Goal: Find contact information: Find contact information

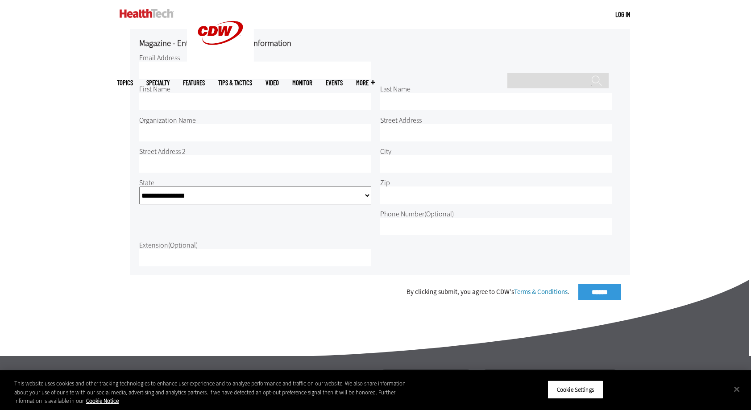
scroll to position [509, 0]
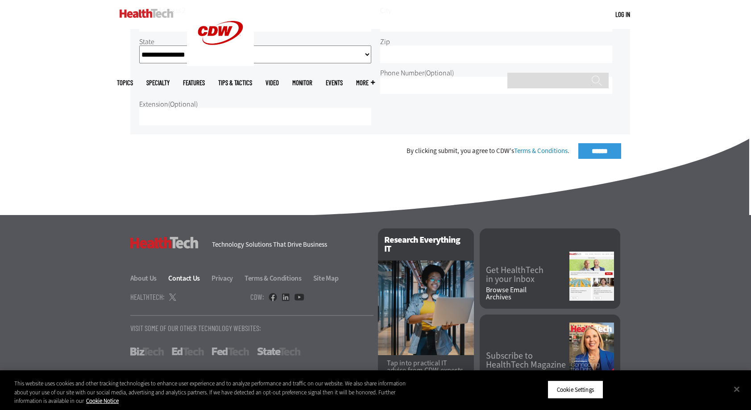
click at [190, 273] on link "Contact Us" at bounding box center [189, 277] width 42 height 9
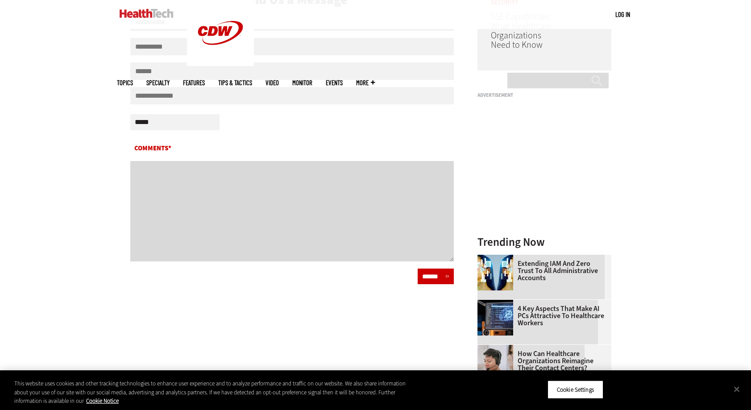
scroll to position [327, 0]
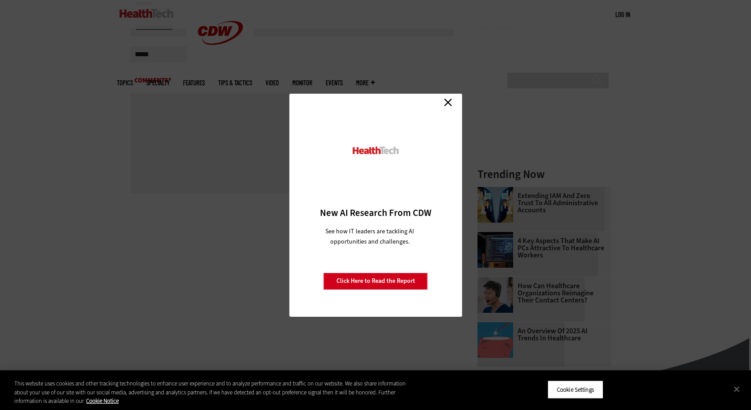
click at [448, 106] on link "Close" at bounding box center [447, 102] width 13 height 13
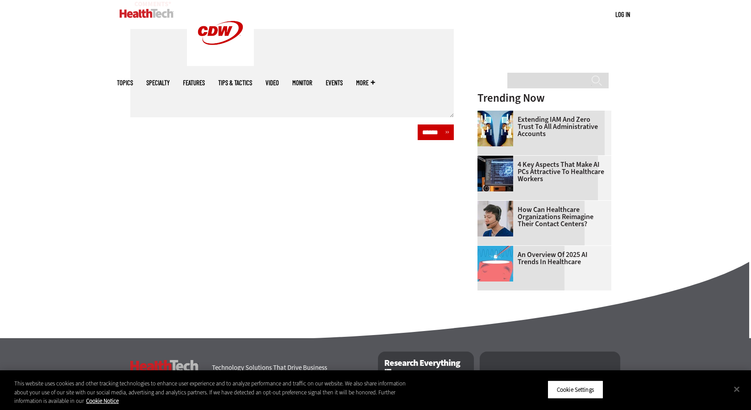
scroll to position [0, 0]
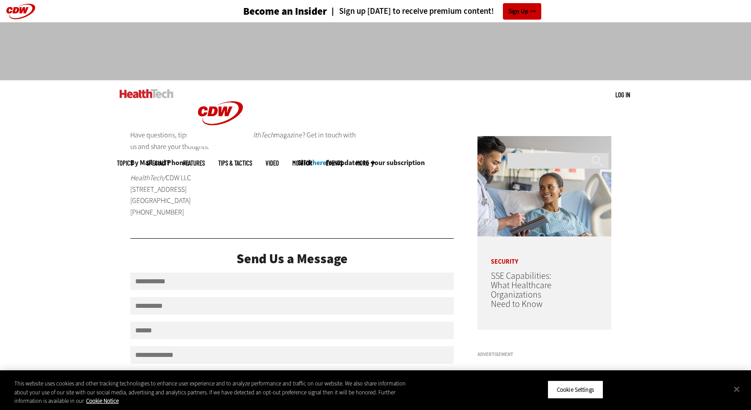
click at [155, 84] on link at bounding box center [147, 93] width 54 height 27
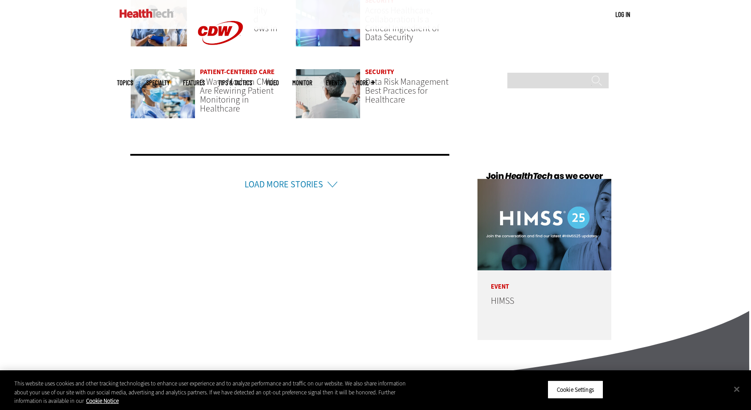
scroll to position [2088, 0]
